Goal: Task Accomplishment & Management: Manage account settings

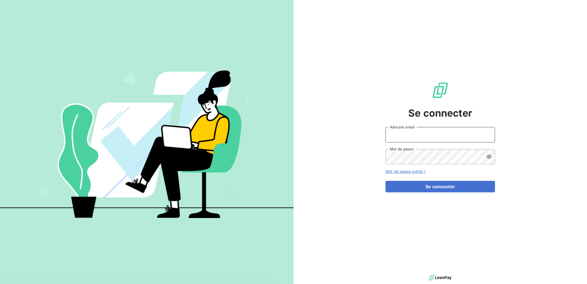
click at [448, 134] on input "Adresse email" at bounding box center [441, 134] width 110 height 15
type input "[PERSON_NAME][EMAIL_ADDRESS][PERSON_NAME][DOMAIN_NAME]"
click at [425, 192] on div "Se connecter [PERSON_NAME][EMAIL_ADDRESS][PERSON_NAME][DOMAIN_NAME] Adresse ema…" at bounding box center [441, 136] width 110 height 273
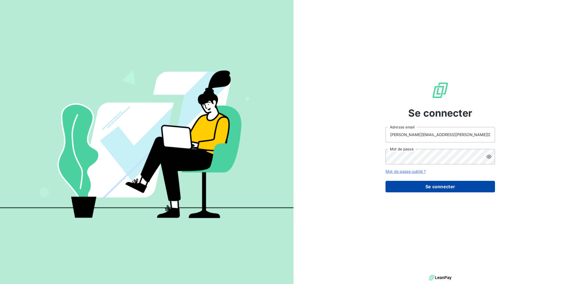
click at [427, 187] on button "Se connecter" at bounding box center [441, 187] width 110 height 12
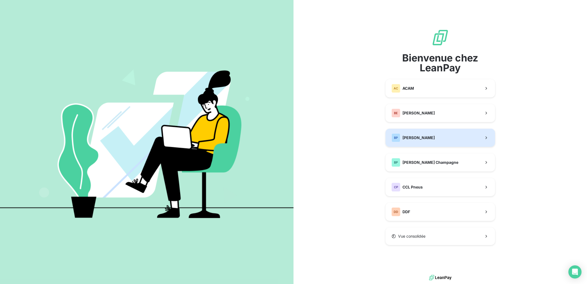
click at [419, 135] on span "[PERSON_NAME]" at bounding box center [419, 137] width 32 height 5
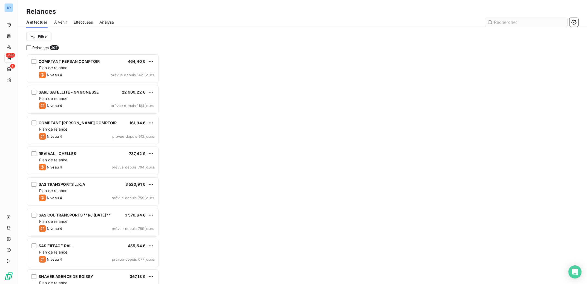
click at [507, 22] on input "text" at bounding box center [527, 22] width 82 height 9
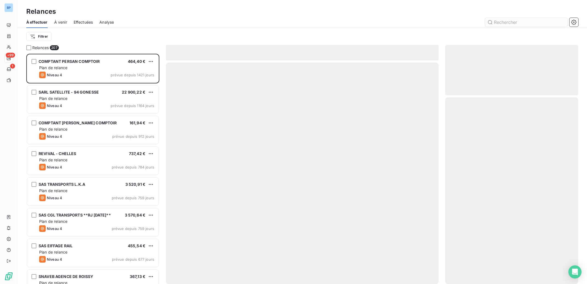
scroll to position [224, 128]
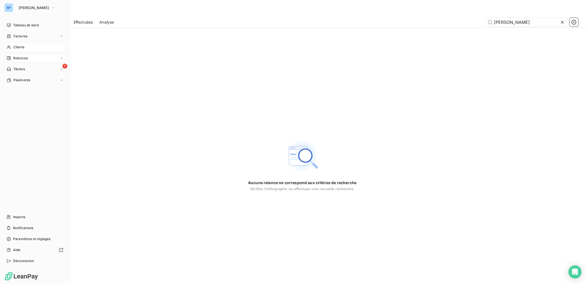
type input "[PERSON_NAME]"
click at [15, 47] on span "Clients" at bounding box center [18, 47] width 11 height 5
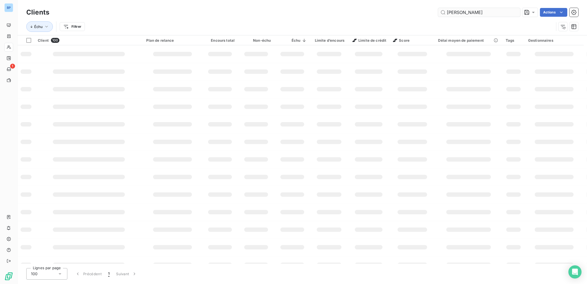
click at [472, 13] on input "[PERSON_NAME]" at bounding box center [479, 12] width 82 height 9
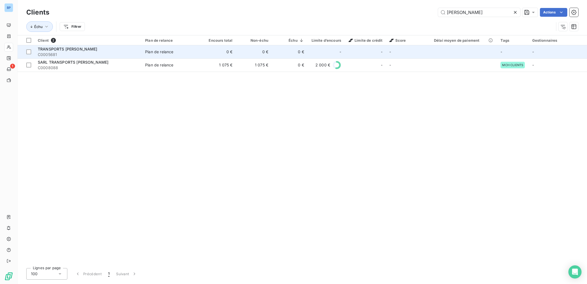
type input "[PERSON_NAME]"
click at [89, 49] on span "TRANSPORTS [PERSON_NAME]" at bounding box center [68, 49] width 60 height 5
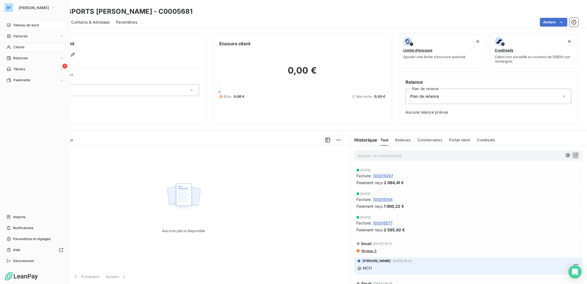
click at [27, 24] on span "Tableau de bord" at bounding box center [25, 25] width 25 height 5
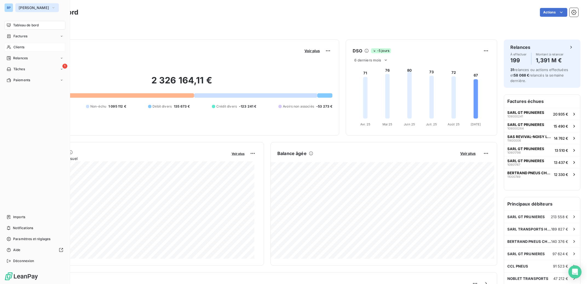
click at [30, 8] on span "[PERSON_NAME]" at bounding box center [34, 7] width 30 height 4
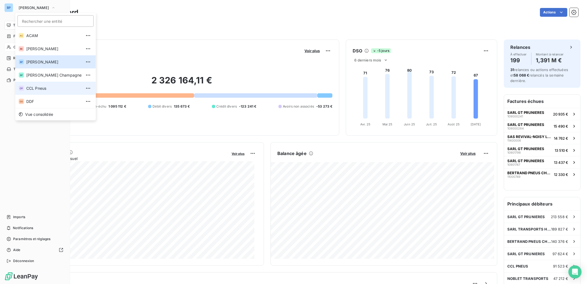
click at [38, 89] on span "CCL Pneus" at bounding box center [53, 87] width 55 height 5
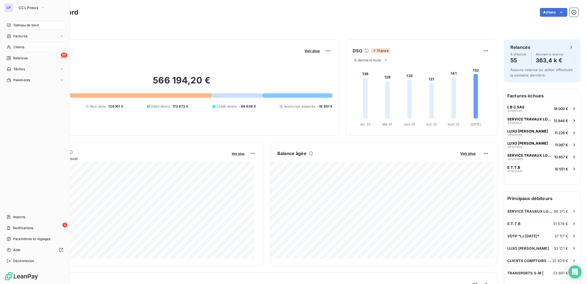
click at [21, 48] on span "Clients" at bounding box center [18, 47] width 11 height 5
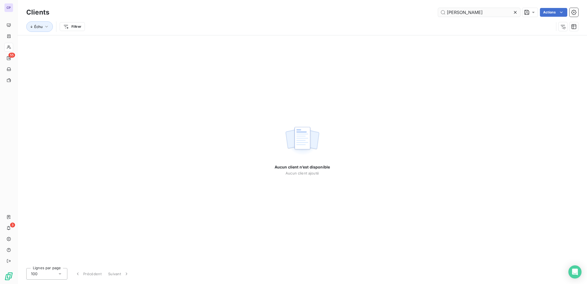
drag, startPoint x: 460, startPoint y: 12, endPoint x: 403, endPoint y: 13, distance: 57.0
click at [438, 13] on input "[PERSON_NAME]" at bounding box center [479, 12] width 82 height 9
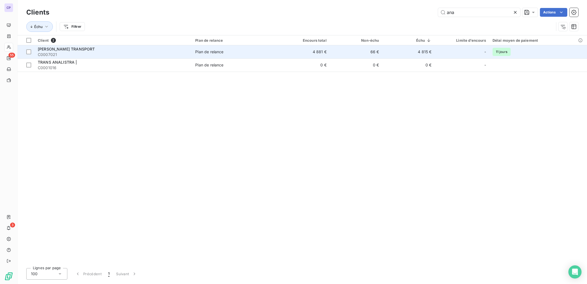
type input "ana"
click at [322, 53] on td "4 881 €" at bounding box center [304, 51] width 53 height 13
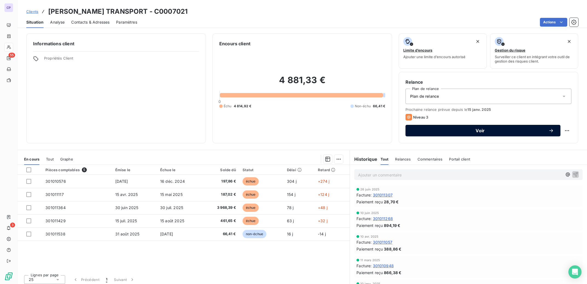
click at [455, 134] on button "Voir" at bounding box center [483, 131] width 155 height 12
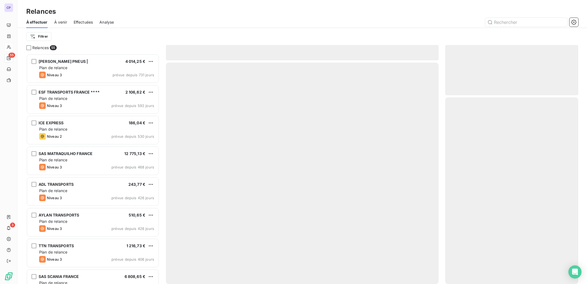
scroll to position [224, 128]
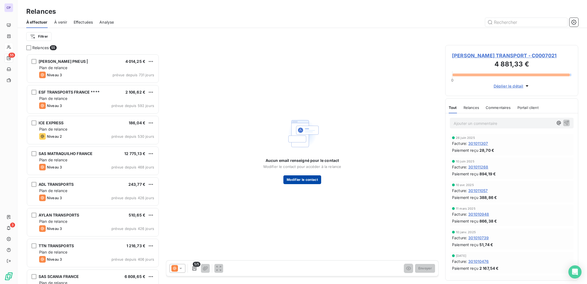
click at [315, 178] on button "Modifier le contact" at bounding box center [303, 179] width 38 height 9
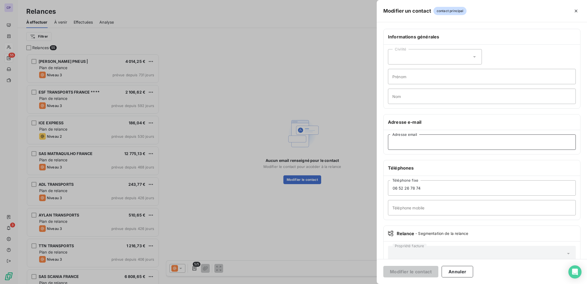
click at [430, 142] on input "Adresse email" at bounding box center [482, 141] width 188 height 15
paste input "[EMAIL_ADDRESS][DOMAIN_NAME]"
type input "[EMAIL_ADDRESS][DOMAIN_NAME]"
click at [412, 271] on button "Modifier le contact" at bounding box center [411, 272] width 55 height 12
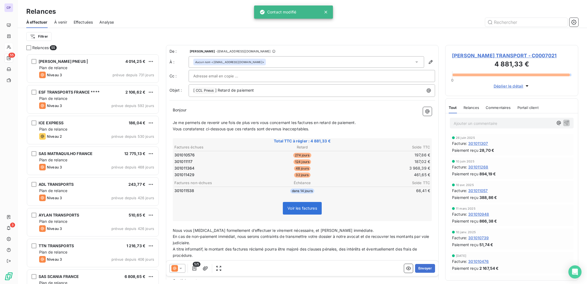
click at [213, 78] on input "text" at bounding box center [222, 76] width 59 height 8
type input "[EMAIL_ADDRESS][DOMAIN_NAME]"
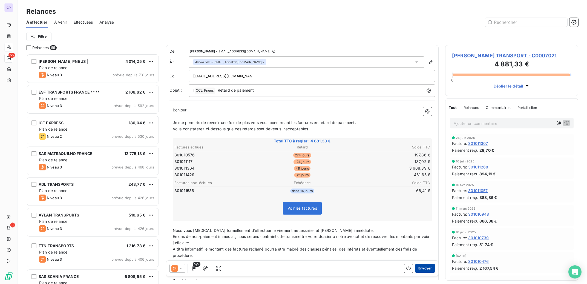
click at [425, 270] on button "Envoyer" at bounding box center [425, 268] width 20 height 9
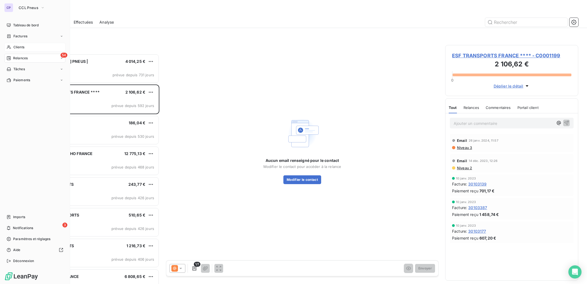
click at [21, 48] on span "Clients" at bounding box center [18, 47] width 11 height 5
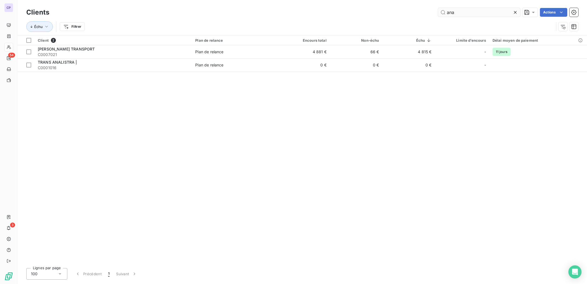
drag, startPoint x: 463, startPoint y: 13, endPoint x: 421, endPoint y: 13, distance: 41.9
click at [438, 13] on input "ana" at bounding box center [479, 12] width 82 height 9
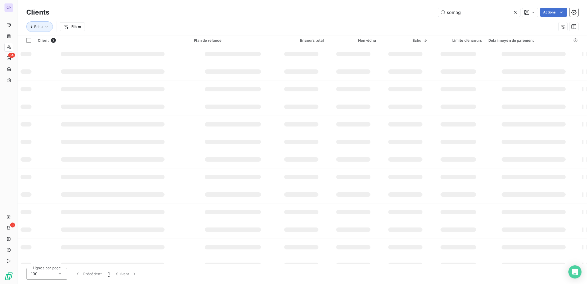
type input "somag"
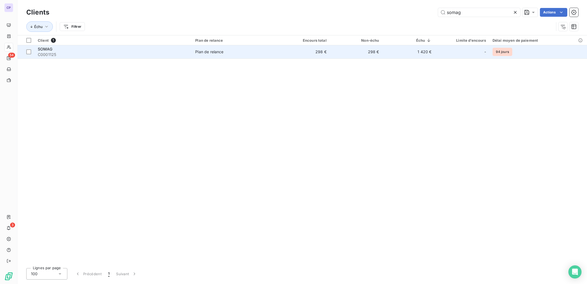
click at [369, 54] on td "298 €" at bounding box center [356, 51] width 53 height 13
